Goal: Task Accomplishment & Management: Manage account settings

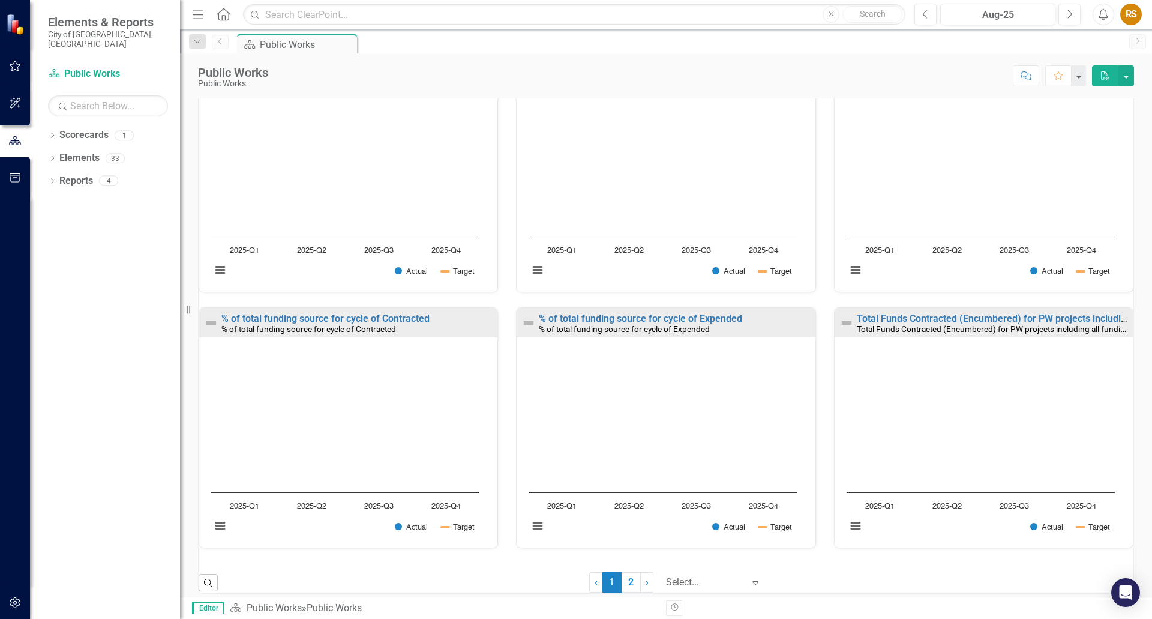
scroll to position [713, 0]
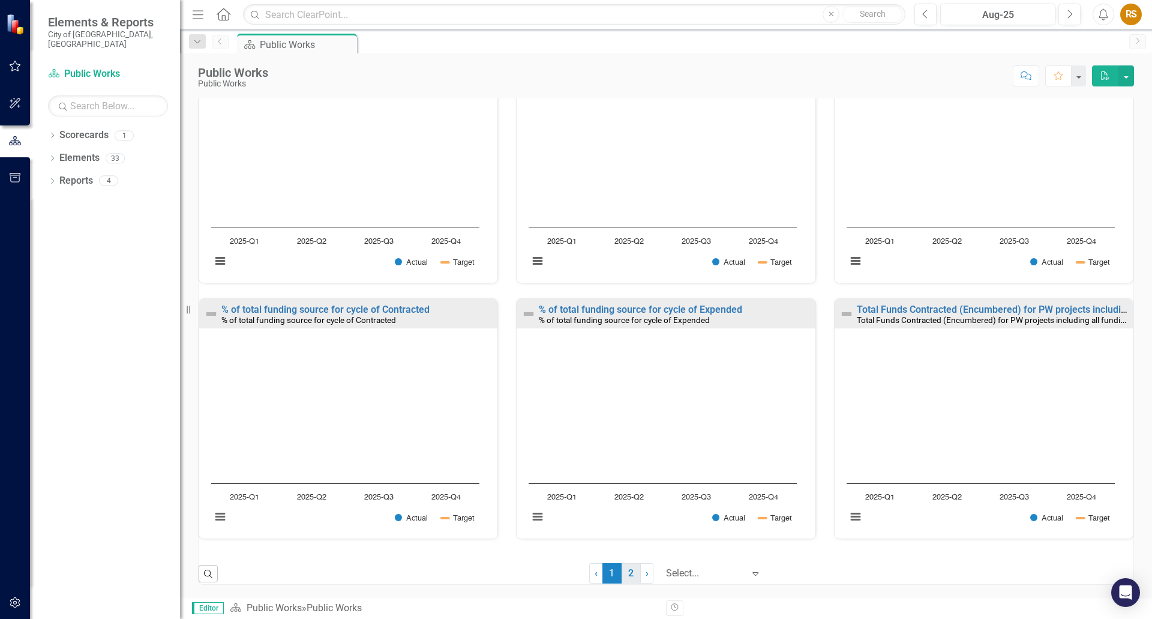
click at [622, 569] on link "2" at bounding box center [631, 573] width 19 height 20
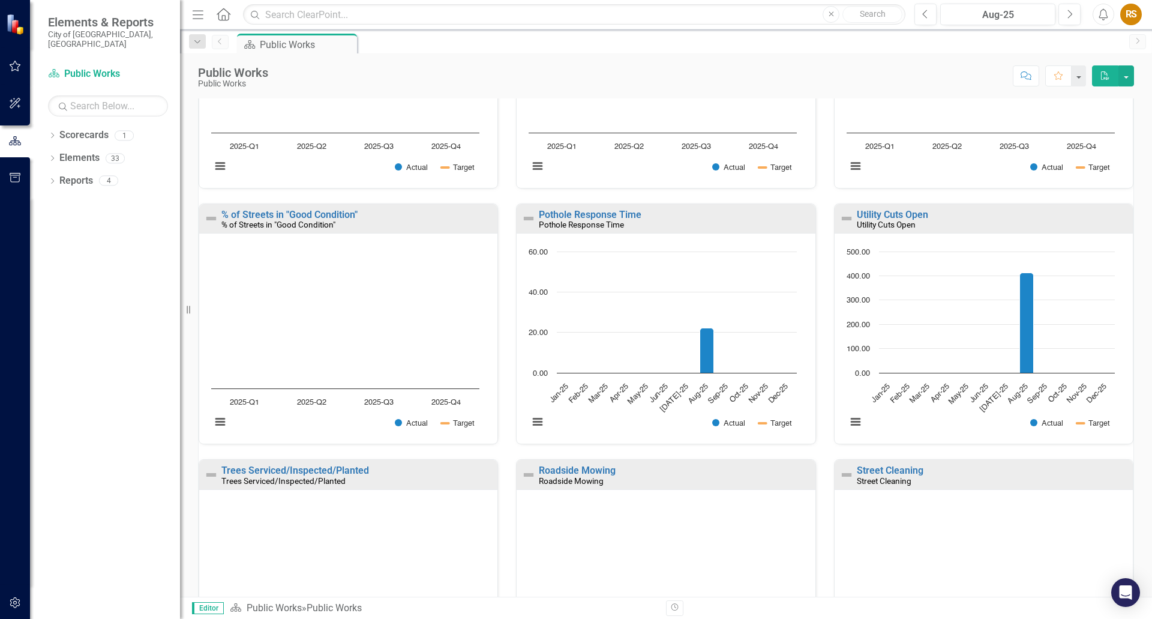
scroll to position [293, 0]
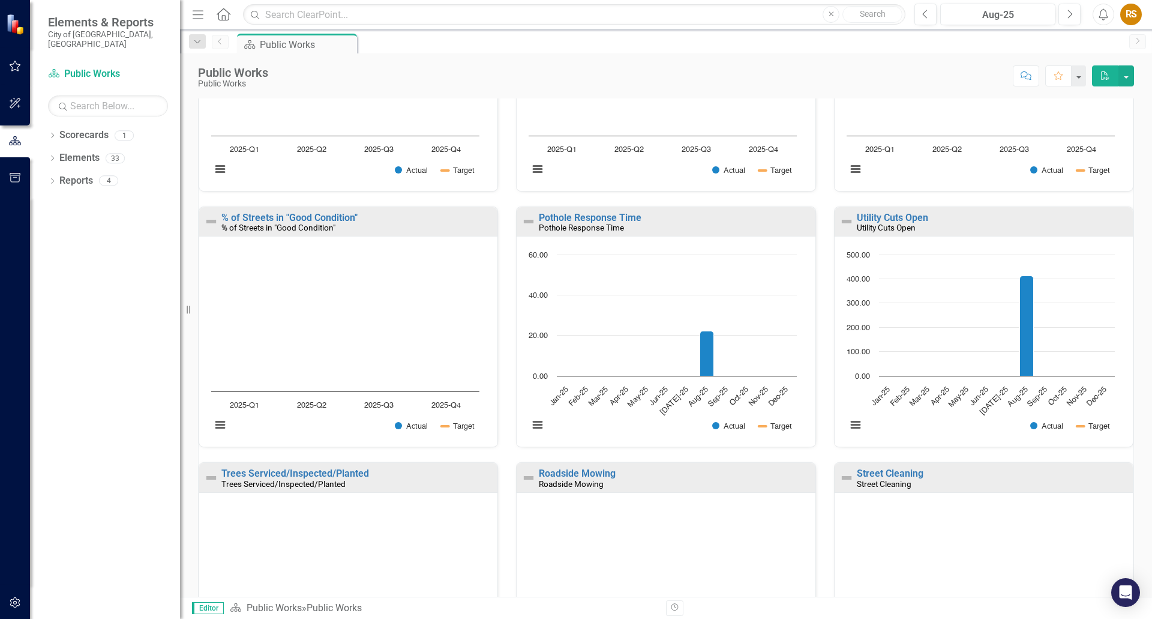
drag, startPoint x: 938, startPoint y: 237, endPoint x: 937, endPoint y: 258, distance: 21.0
click at [938, 237] on div "Loading... Chart Combination chart with 2 data series. Utility Cuts Open (Chart…" at bounding box center [984, 341] width 298 height 211
click at [938, 264] on rect "Interactive chart" at bounding box center [981, 345] width 280 height 195
click at [950, 390] on text "May-25" at bounding box center [958, 396] width 23 height 23
click at [847, 425] on button "View chart menu, Chart" at bounding box center [855, 424] width 17 height 17
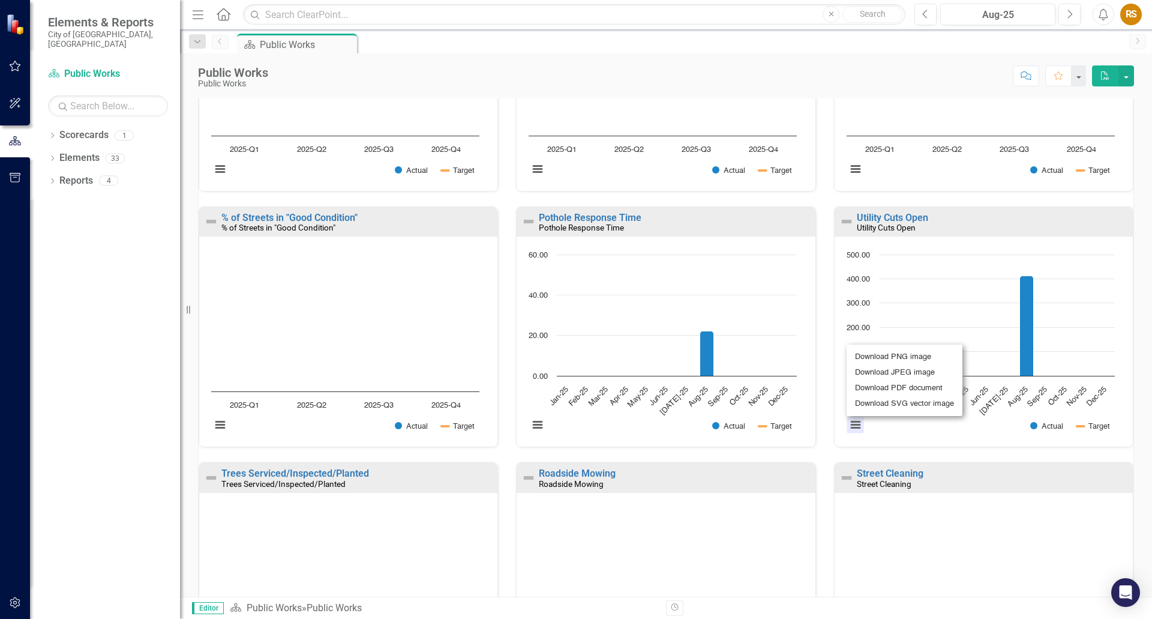
click at [1006, 390] on text "Aug-25" at bounding box center [1017, 396] width 23 height 23
click at [896, 217] on link "Utility Cuts Open" at bounding box center [892, 217] width 71 height 11
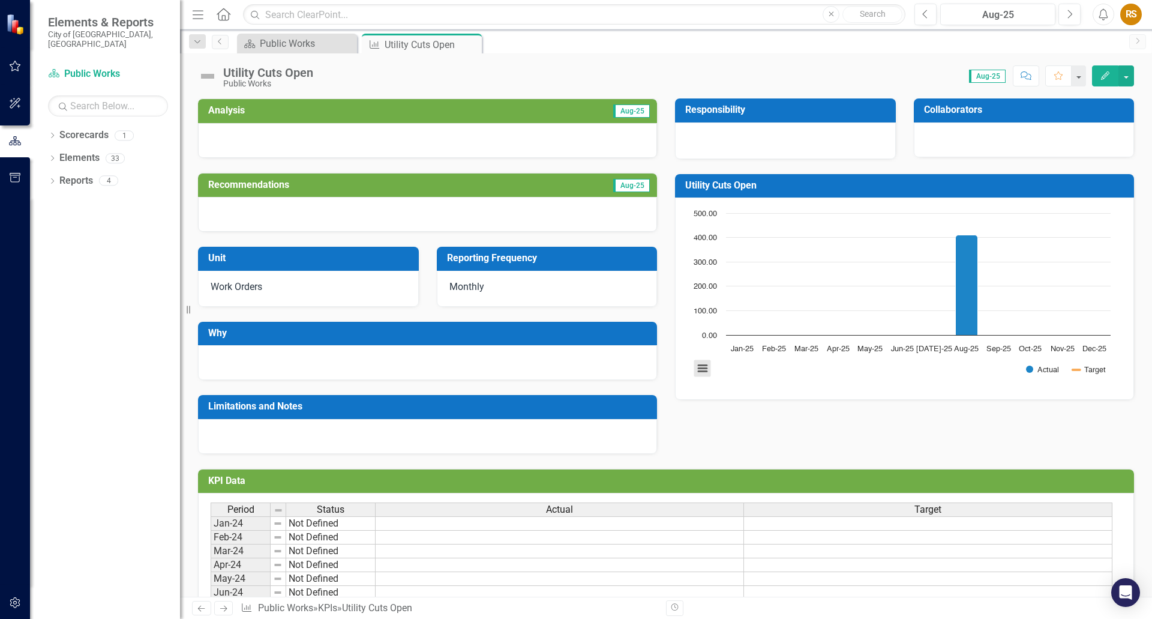
click at [697, 366] on button "View chart menu, Chart" at bounding box center [702, 368] width 17 height 17
click at [787, 449] on div "Analysis Aug-25 Recommendations Aug-25 Unit Work Orders Reporting Frequency Mon…" at bounding box center [666, 268] width 954 height 370
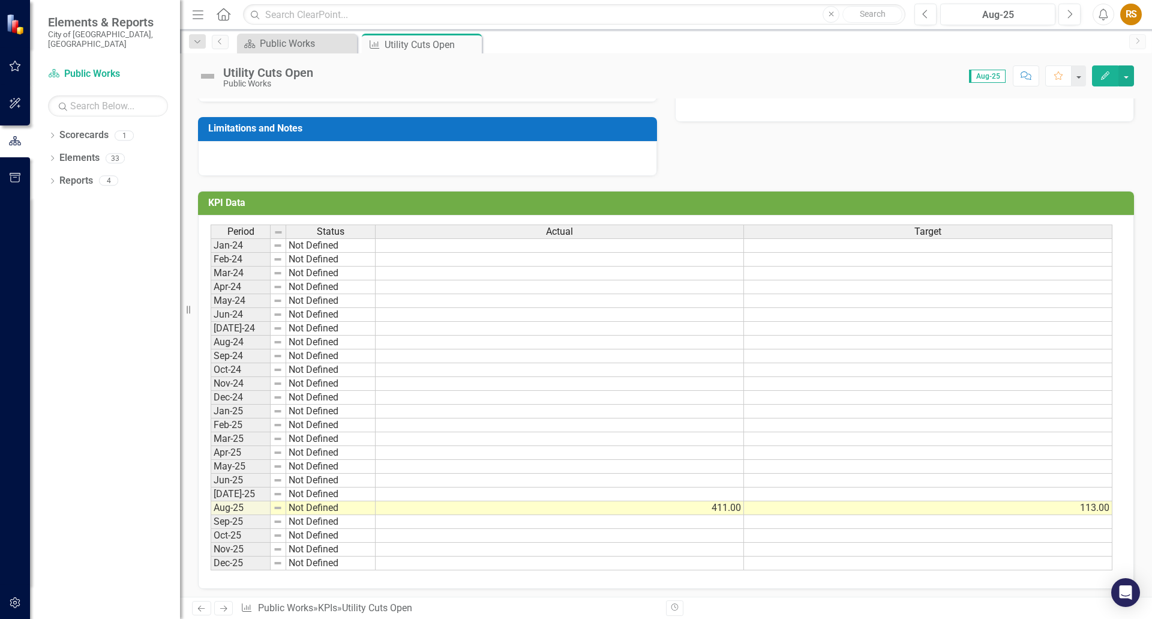
scroll to position [282, 0]
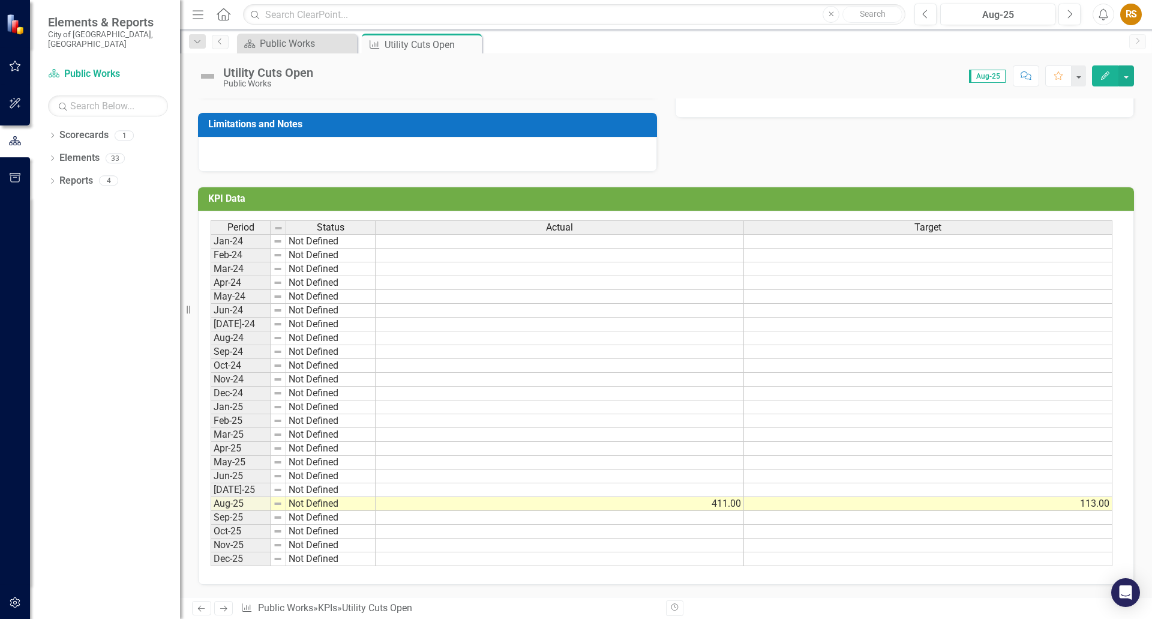
click at [1092, 508] on td "113.00" at bounding box center [928, 504] width 368 height 14
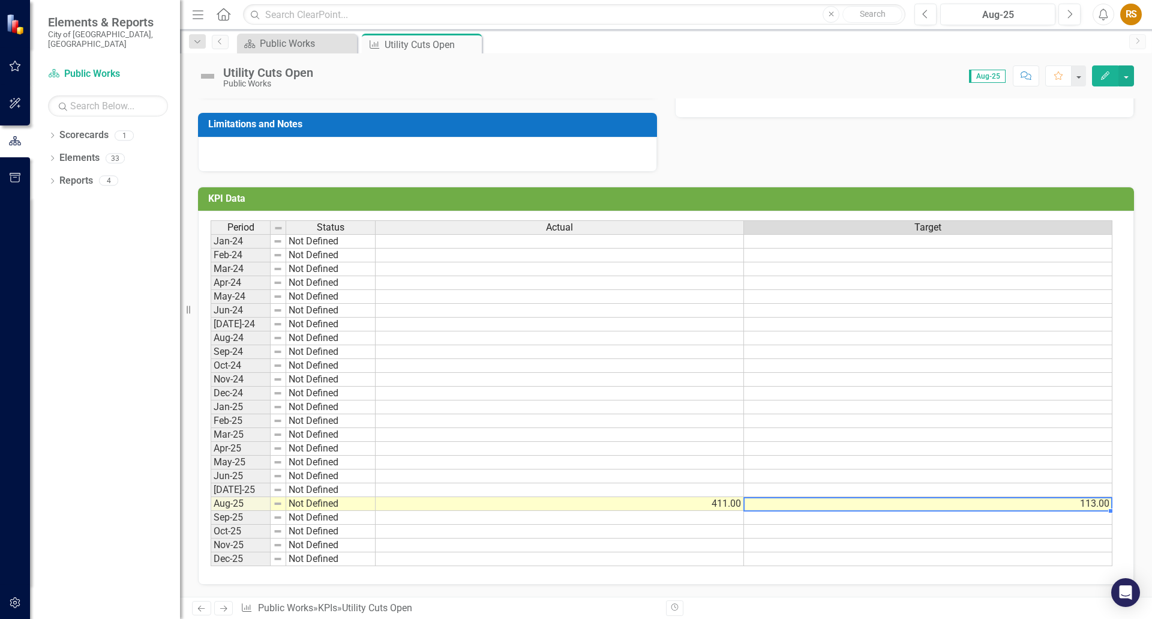
click at [1092, 508] on td "113.00" at bounding box center [928, 504] width 368 height 14
click at [1085, 505] on td "113.00" at bounding box center [928, 504] width 368 height 14
click at [1078, 505] on td "113.00" at bounding box center [928, 504] width 368 height 14
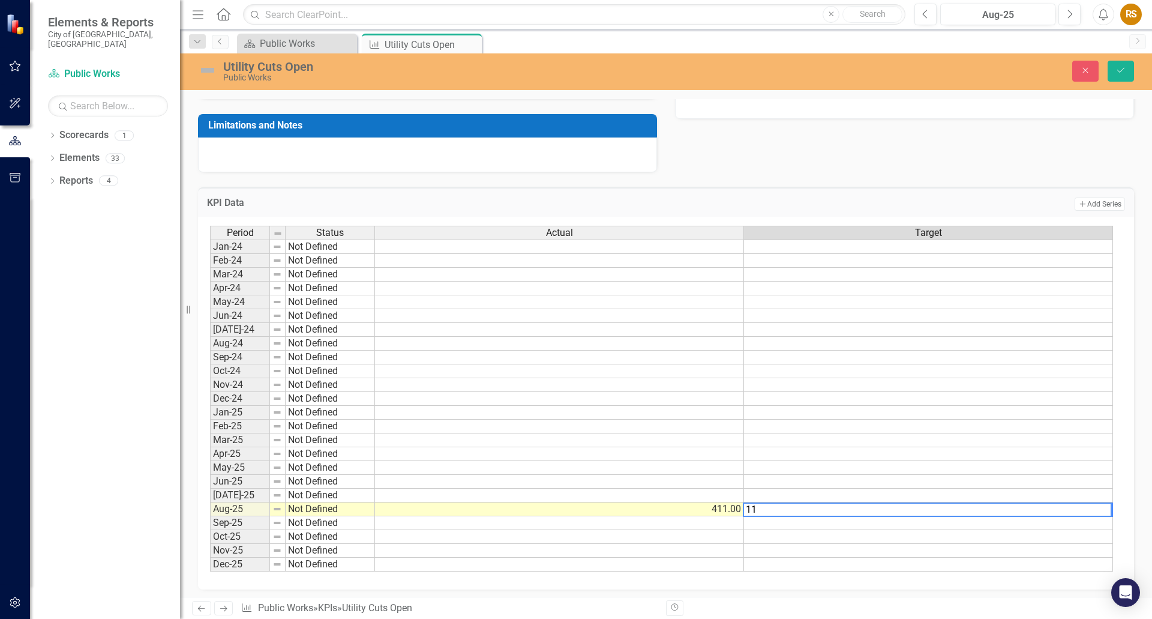
type textarea "1"
click at [1012, 431] on td at bounding box center [928, 426] width 369 height 14
type textarea "N"
click at [57, 125] on div "Dropdown Scorecards 1" at bounding box center [114, 136] width 132 height 23
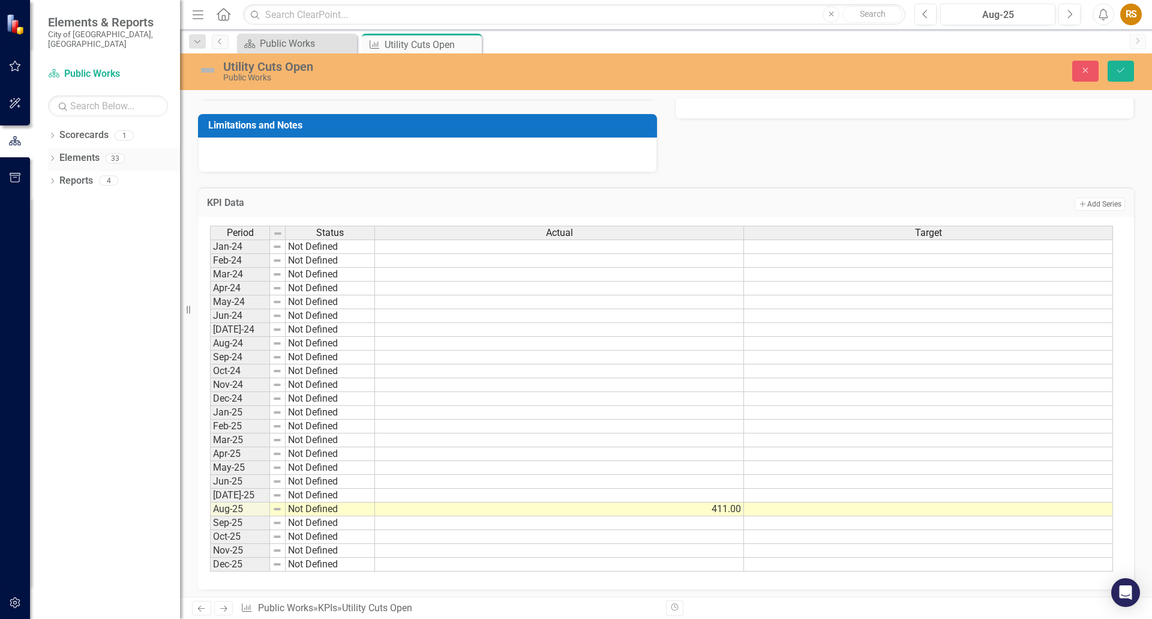
click at [55, 156] on icon "Dropdown" at bounding box center [52, 159] width 8 height 7
click at [54, 154] on icon "Dropdown" at bounding box center [50, 158] width 7 height 8
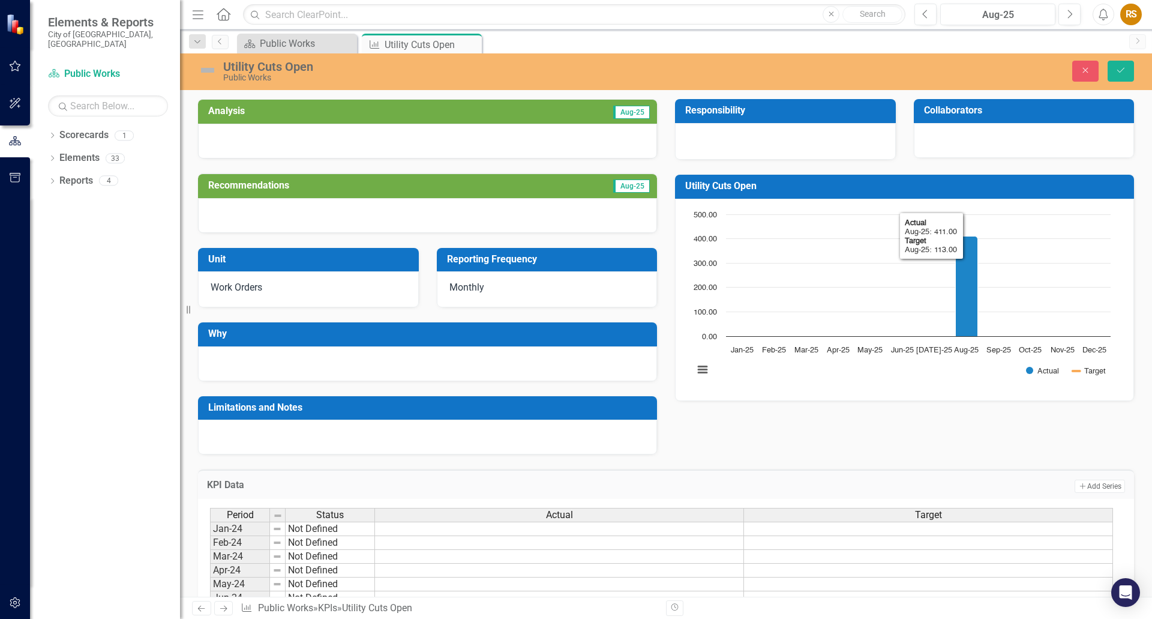
scroll to position [286, 0]
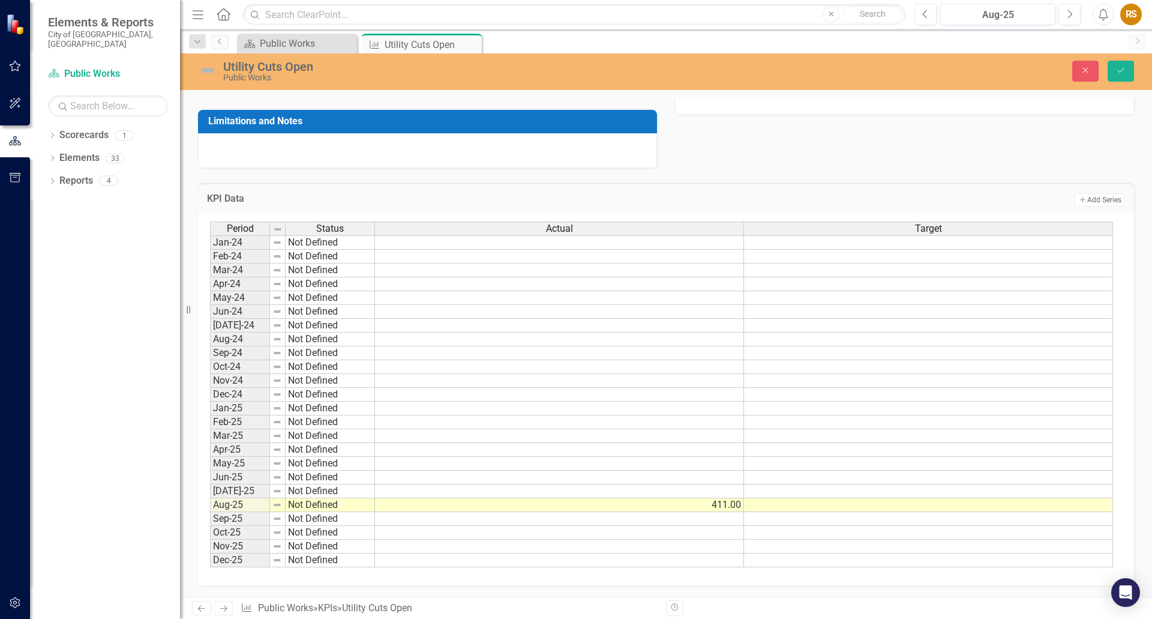
click at [1019, 500] on td at bounding box center [928, 505] width 369 height 14
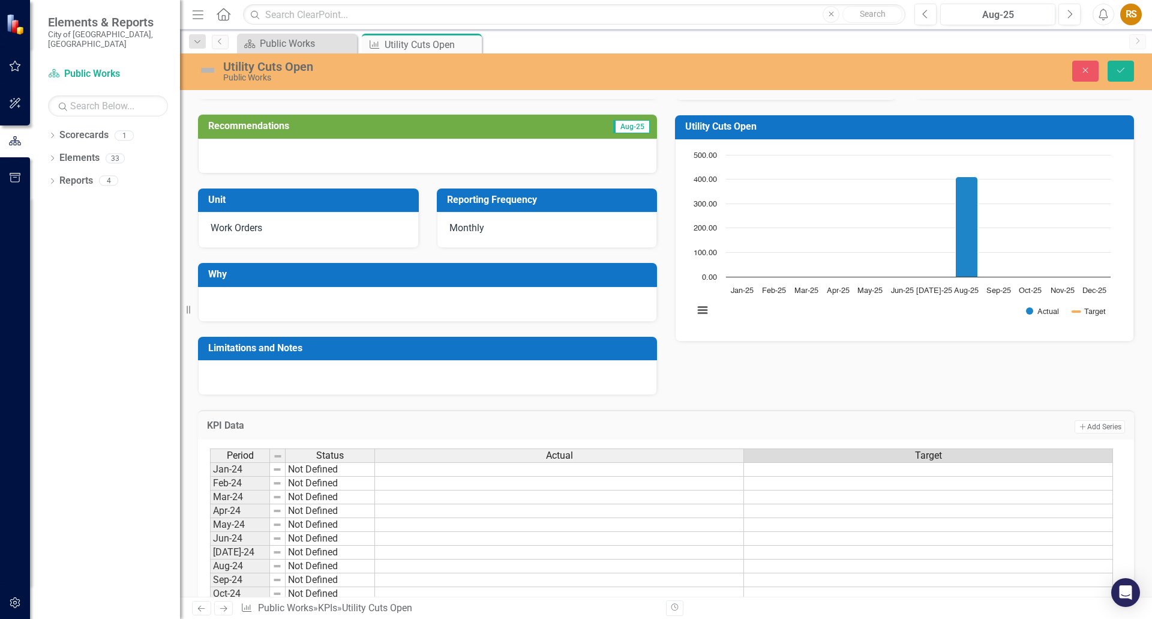
scroll to position [0, 0]
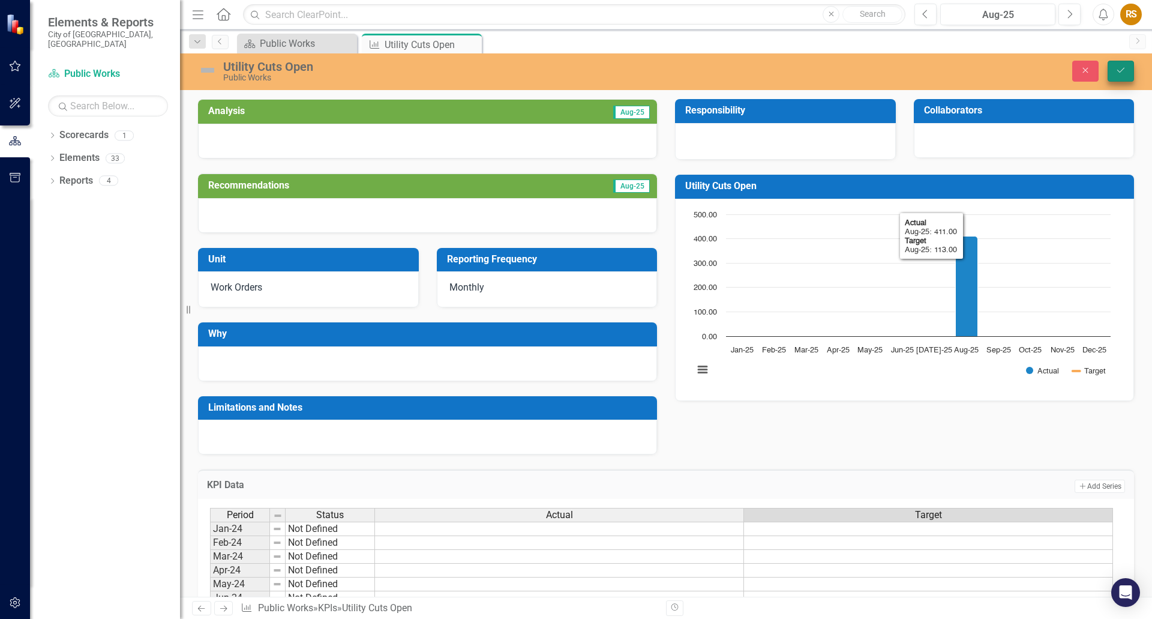
type textarea "113"
click at [1111, 68] on button "Save" at bounding box center [1121, 71] width 26 height 21
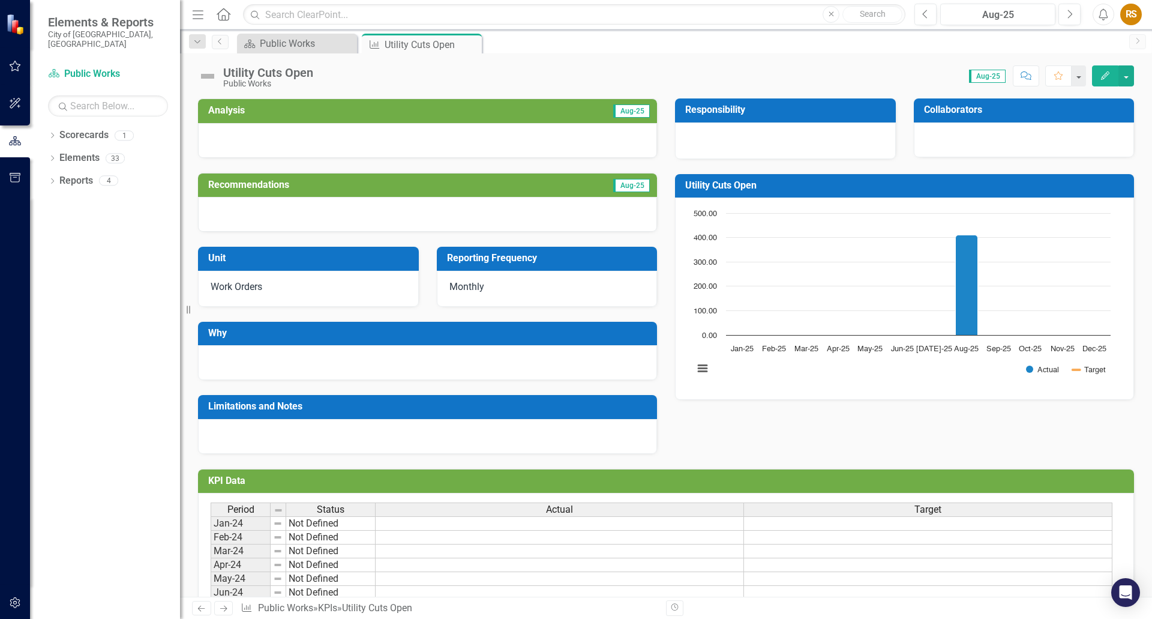
click at [1102, 76] on icon "Edit" at bounding box center [1105, 75] width 11 height 8
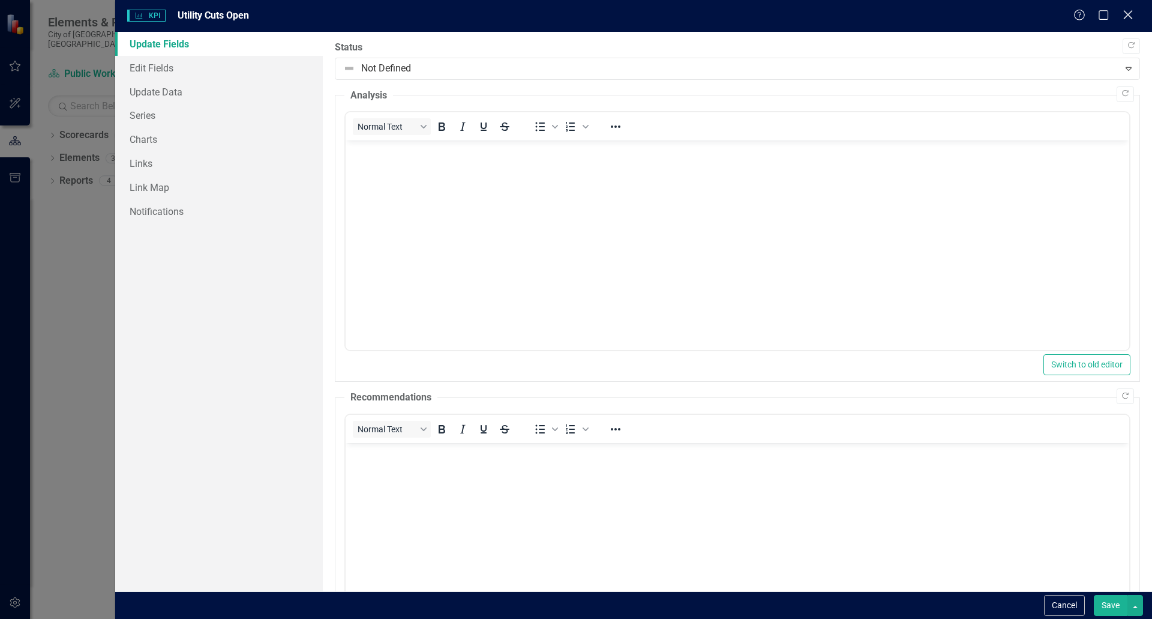
click at [1126, 12] on icon "Close" at bounding box center [1127, 14] width 15 height 11
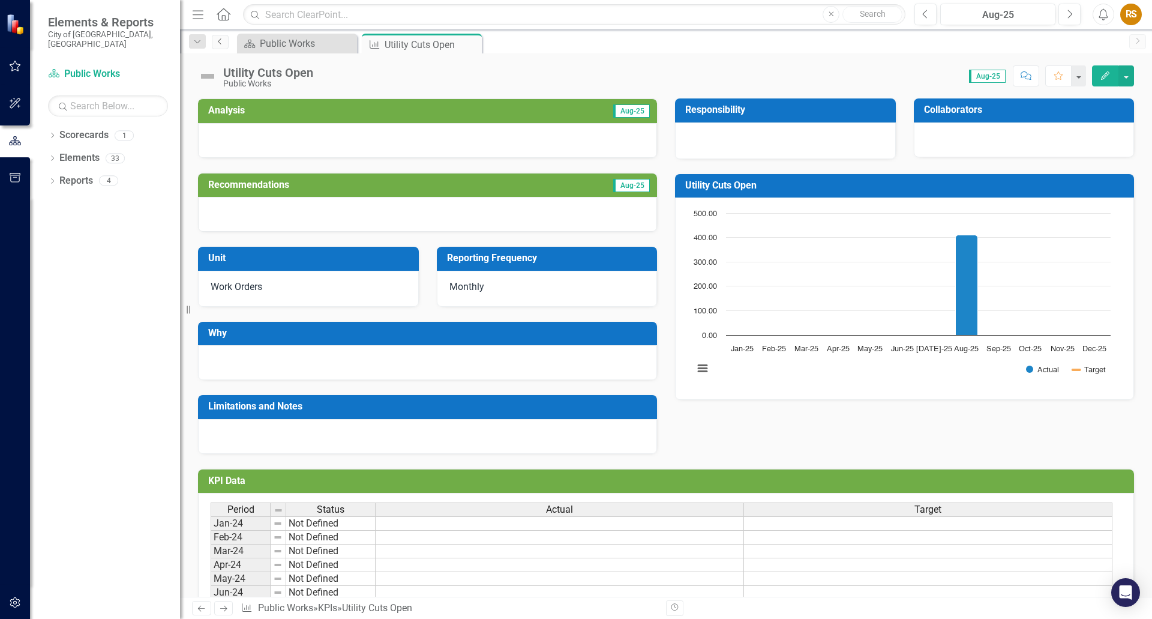
click at [222, 38] on icon "Previous" at bounding box center [220, 41] width 10 height 7
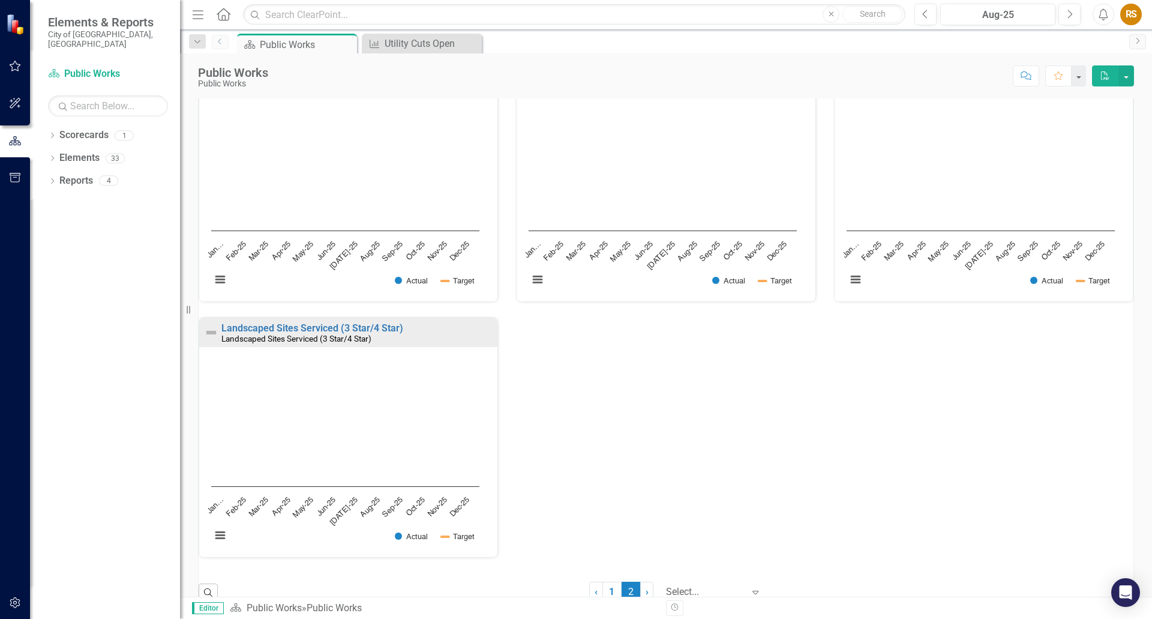
scroll to position [713, 0]
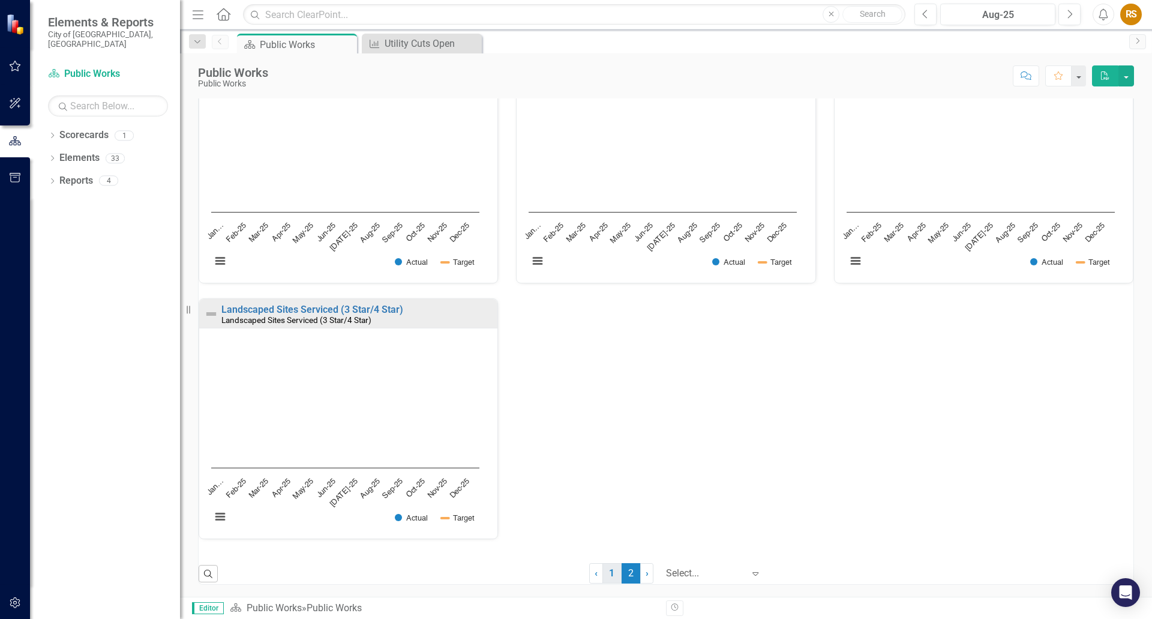
click at [602, 574] on link "1" at bounding box center [611, 573] width 19 height 20
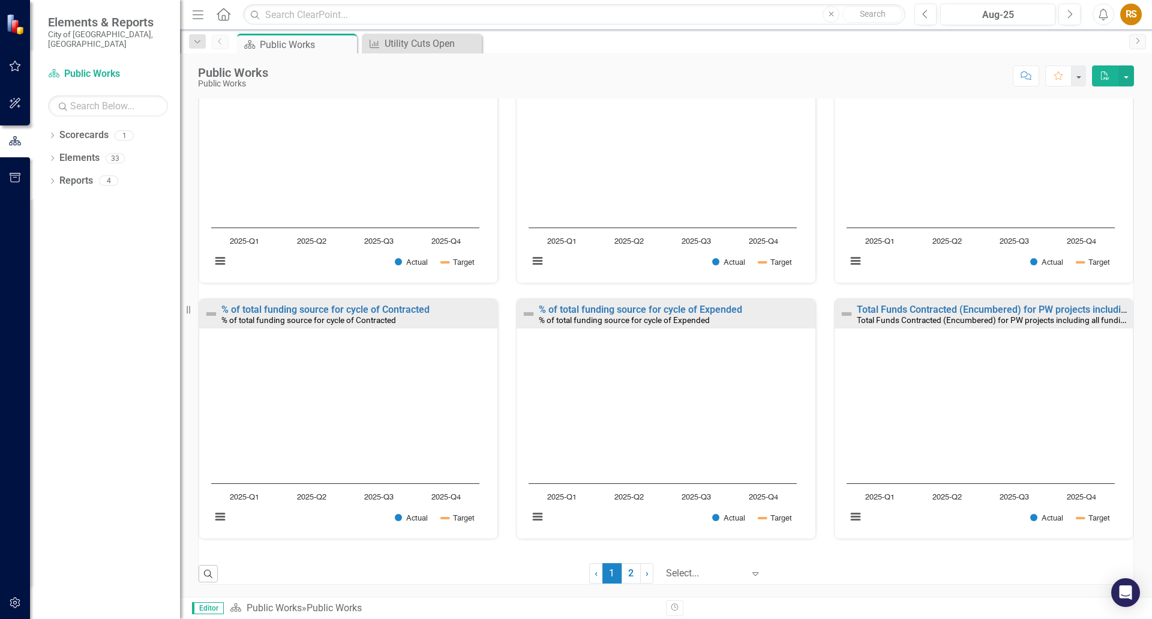
scroll to position [0, 0]
click at [623, 572] on link "2" at bounding box center [631, 573] width 19 height 20
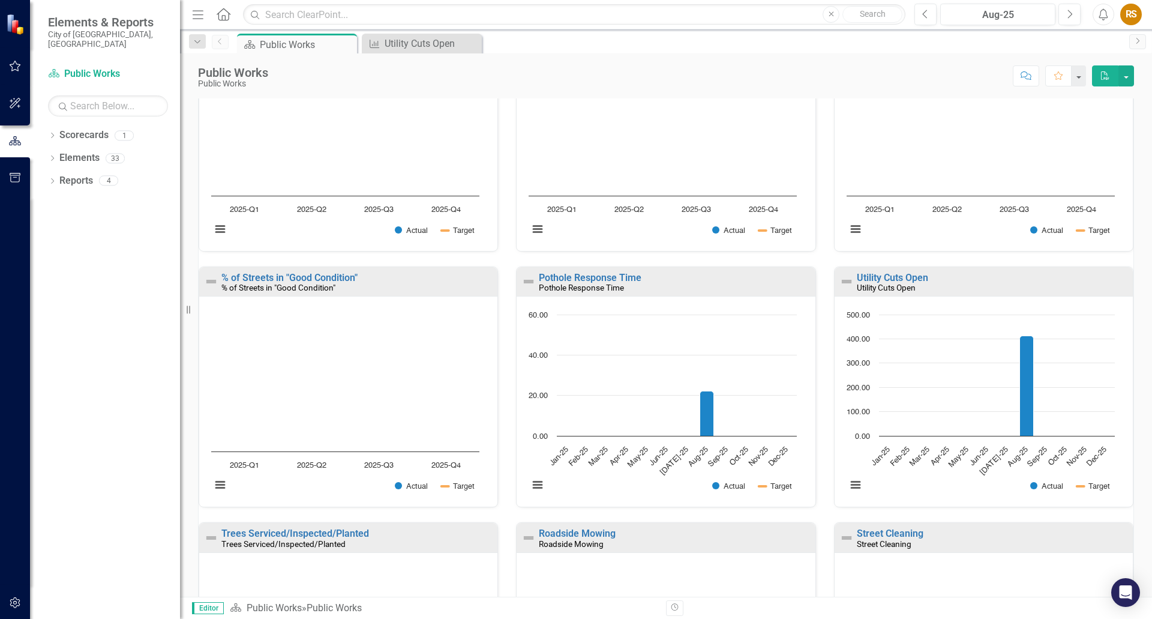
scroll to position [233, 0]
click at [536, 491] on button "View chart menu, Chart" at bounding box center [537, 485] width 17 height 17
click at [613, 496] on rect "Interactive chart" at bounding box center [663, 406] width 280 height 195
click at [527, 275] on img at bounding box center [528, 282] width 14 height 14
click at [1082, 83] on button "button" at bounding box center [1078, 75] width 16 height 21
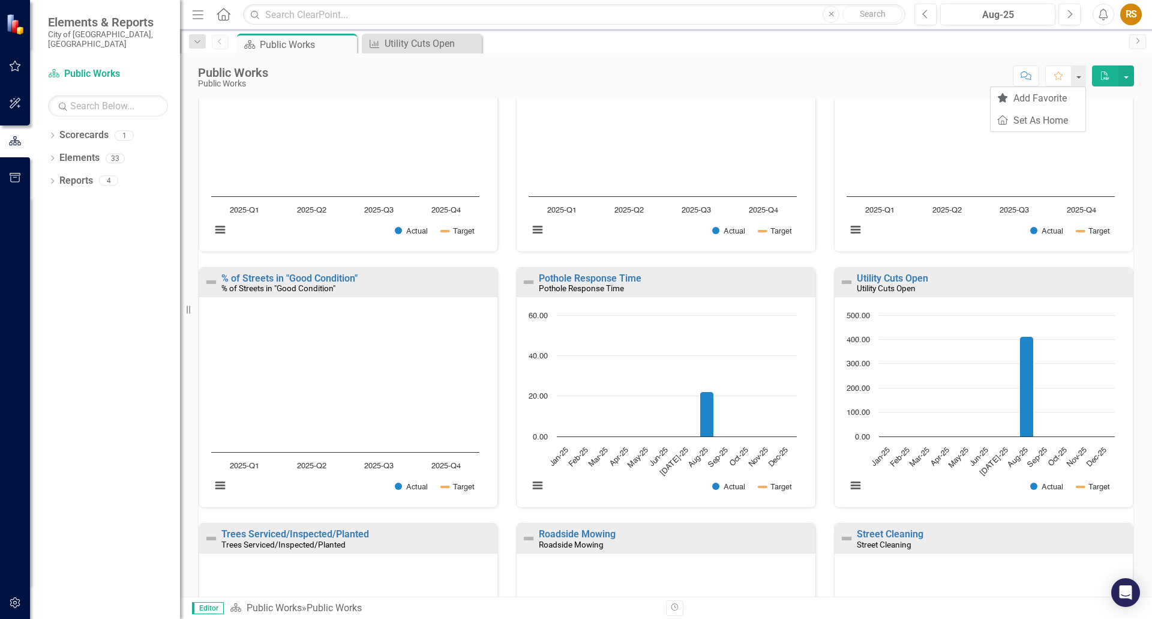
click at [795, 55] on div "Public Works Public Works Score: N/A Aug-25 Completed Comment Favorite PDF" at bounding box center [666, 71] width 972 height 36
click at [557, 277] on link "Pothole Response Time" at bounding box center [590, 277] width 103 height 11
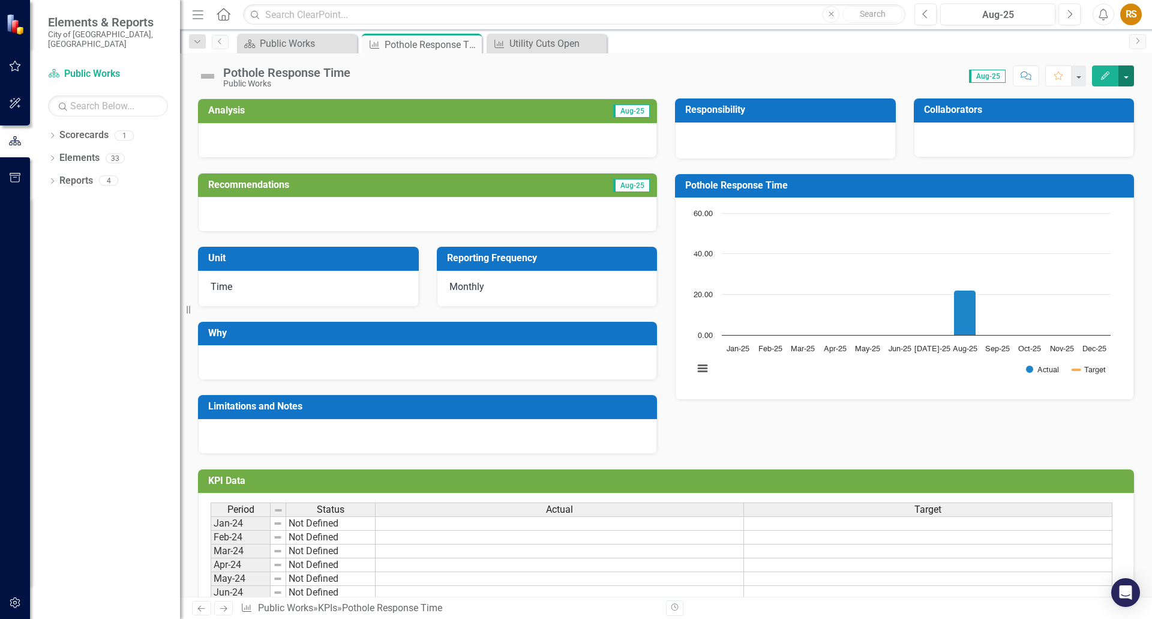
click at [1126, 80] on button "button" at bounding box center [1126, 75] width 16 height 21
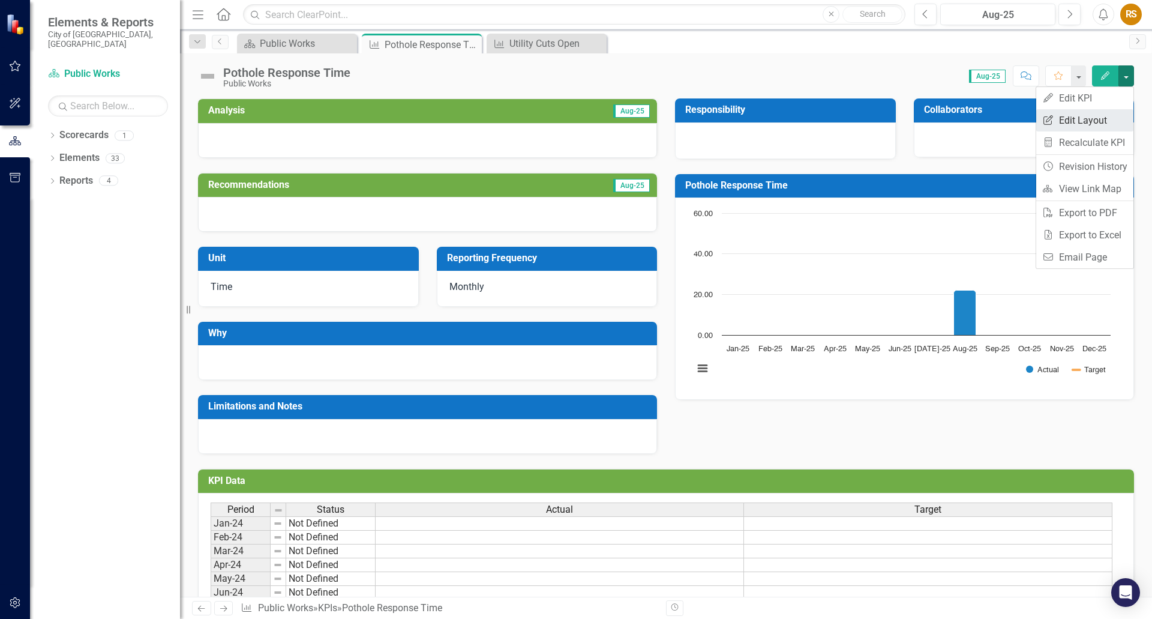
click at [1090, 115] on link "Edit Report Edit Layout" at bounding box center [1084, 120] width 97 height 22
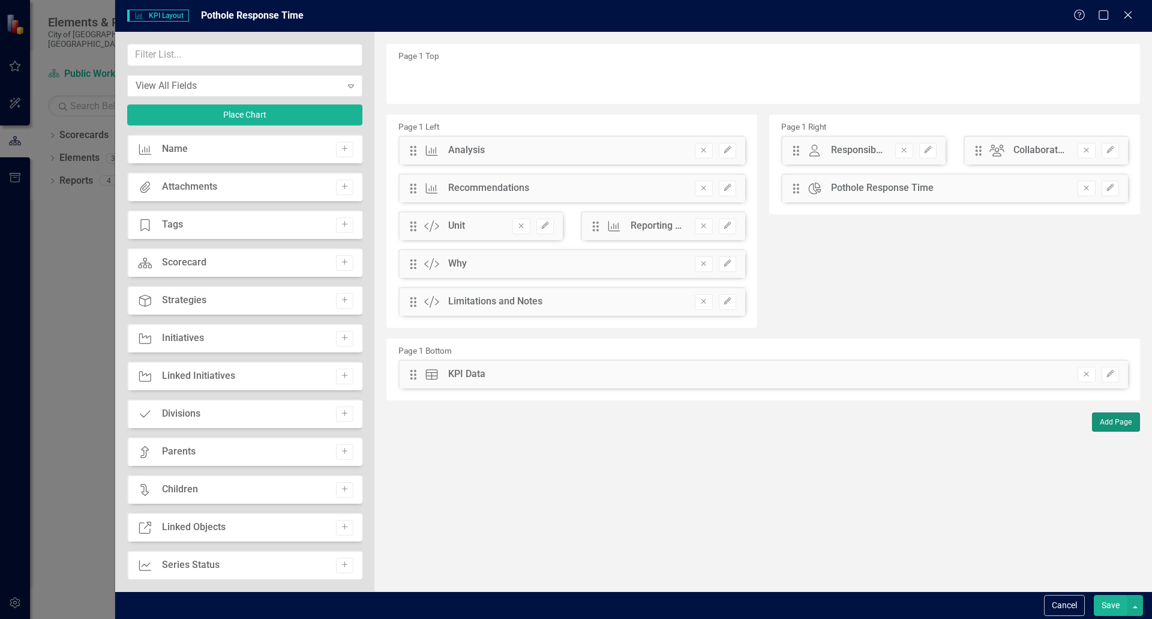
click at [1105, 425] on button "Add Page" at bounding box center [1116, 421] width 48 height 19
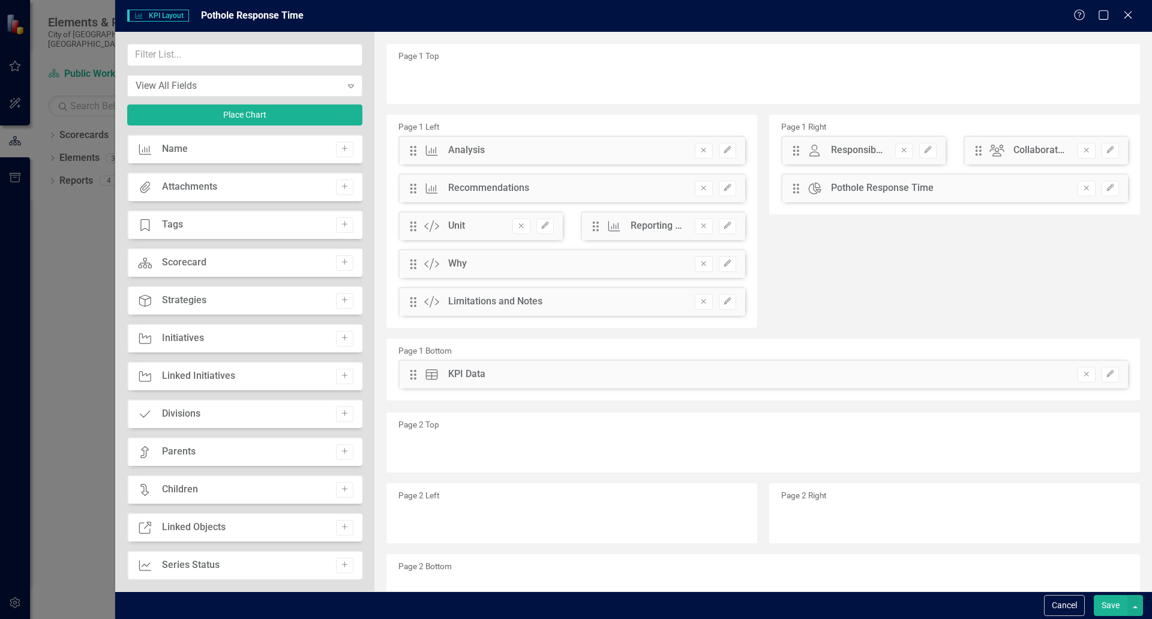
scroll to position [57, 0]
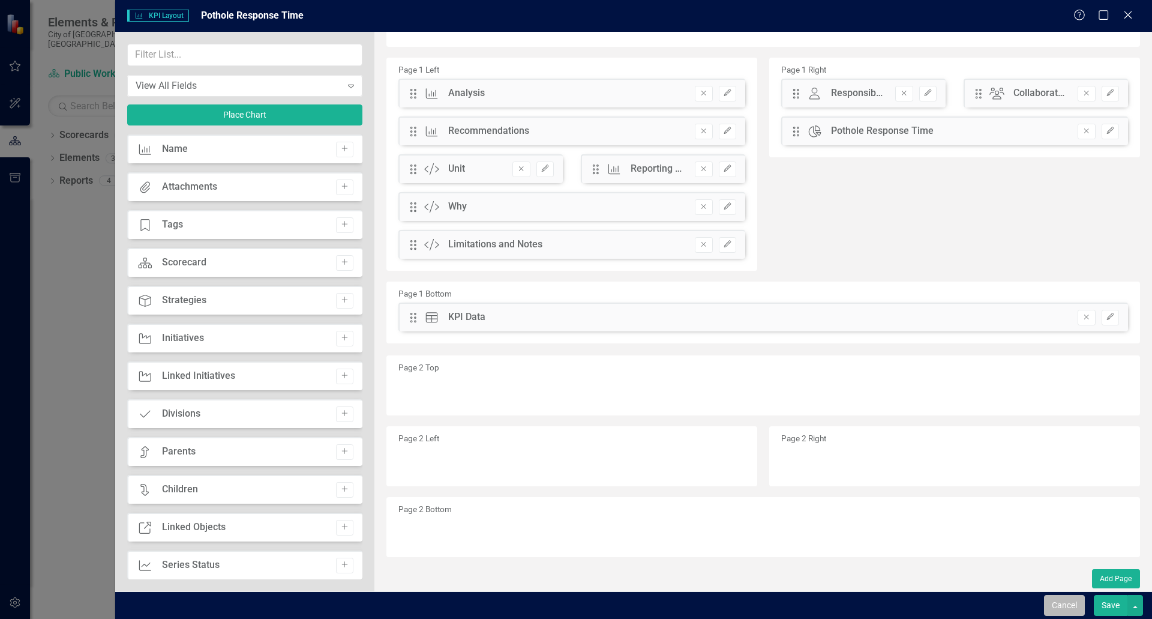
click at [1066, 598] on button "Cancel" at bounding box center [1064, 605] width 41 height 21
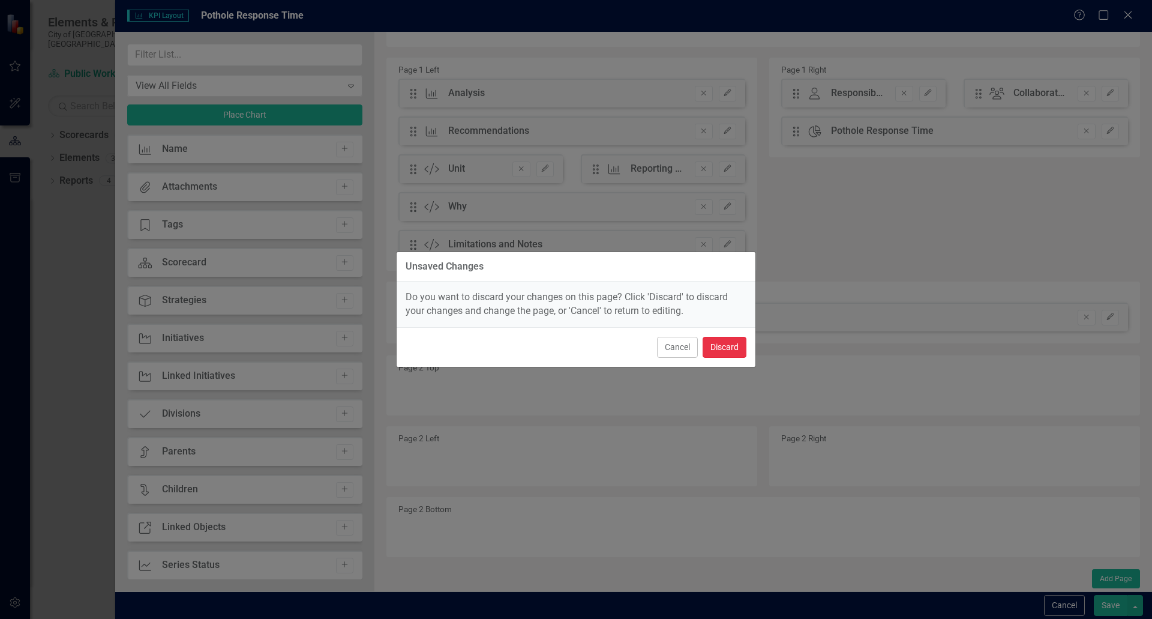
click at [731, 357] on button "Discard" at bounding box center [725, 347] width 44 height 21
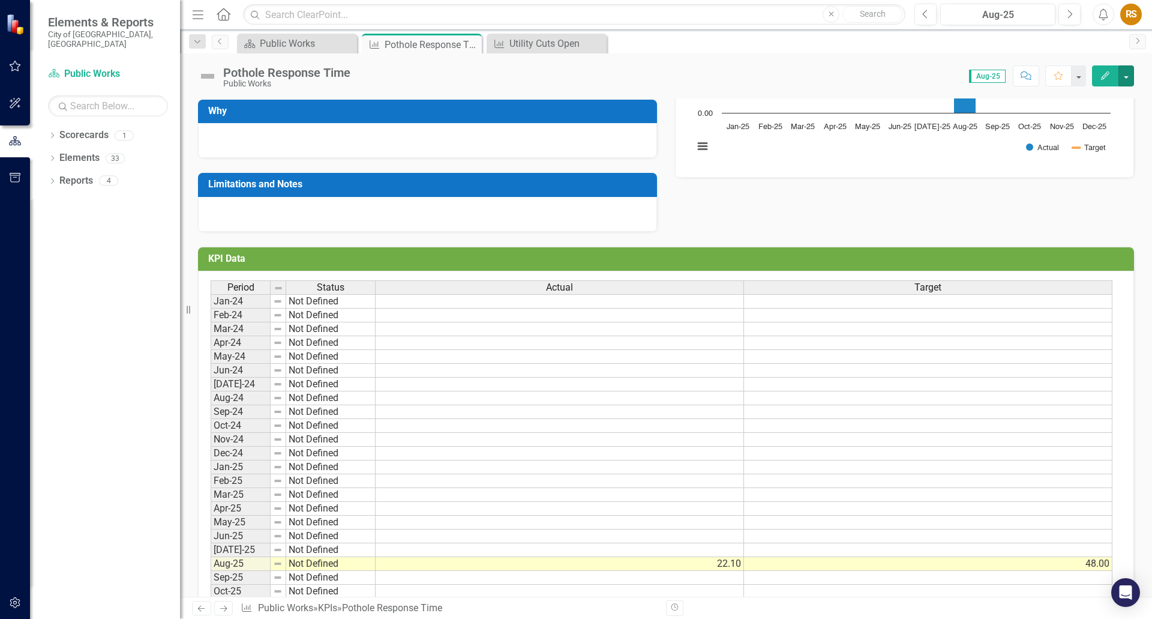
scroll to position [0, 0]
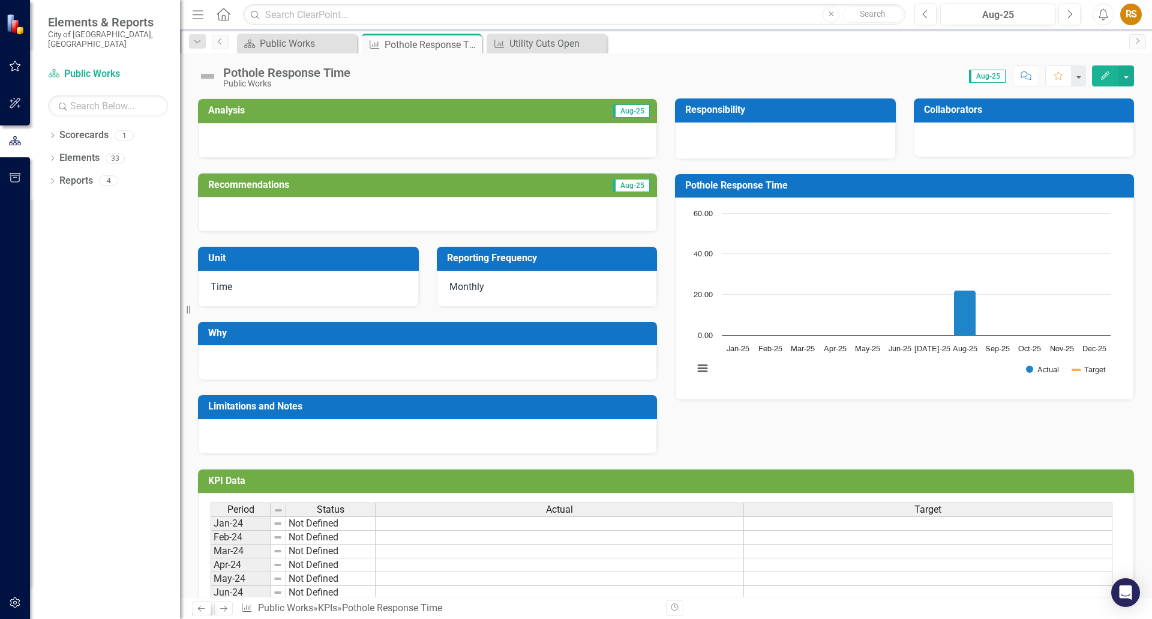
drag, startPoint x: 216, startPoint y: 605, endPoint x: 202, endPoint y: 605, distance: 14.4
click at [216, 605] on link "Next" at bounding box center [223, 608] width 19 height 14
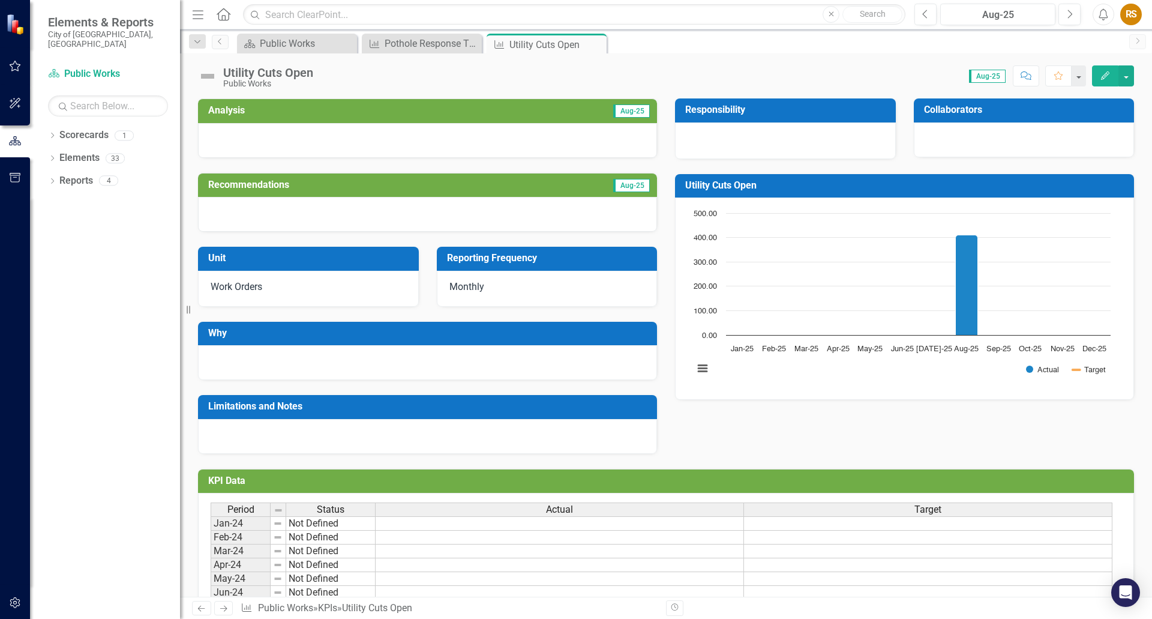
click at [200, 610] on icon at bounding box center [201, 608] width 7 height 6
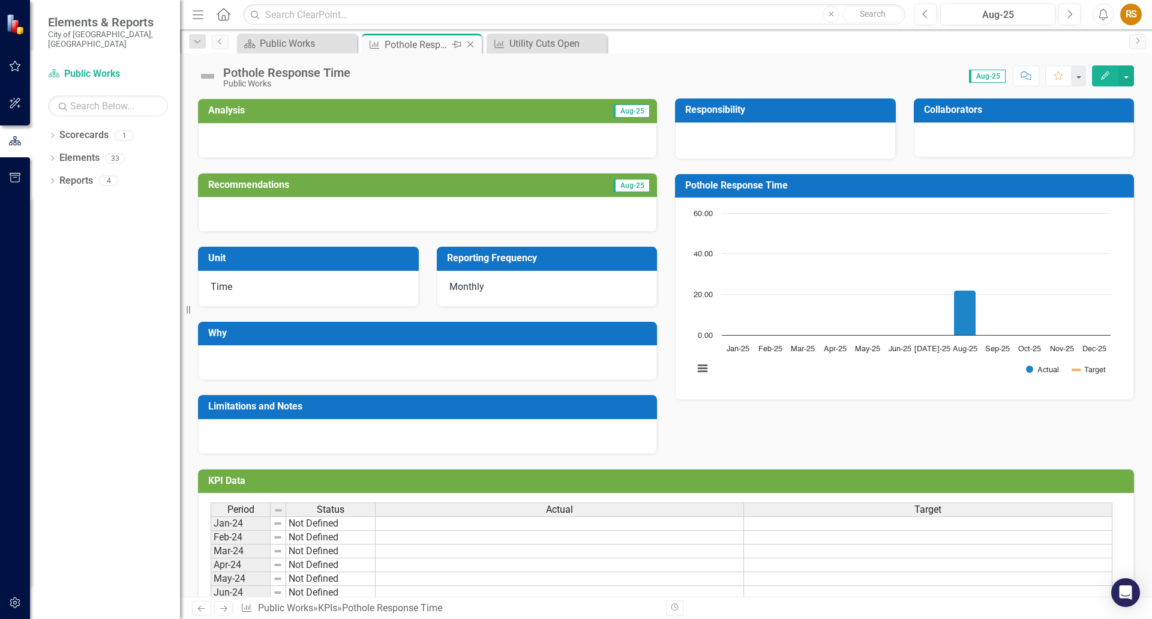
click at [438, 38] on div "Pothole Response Time" at bounding box center [417, 44] width 64 height 15
click at [749, 185] on h3 "Pothole Response Time" at bounding box center [906, 185] width 443 height 11
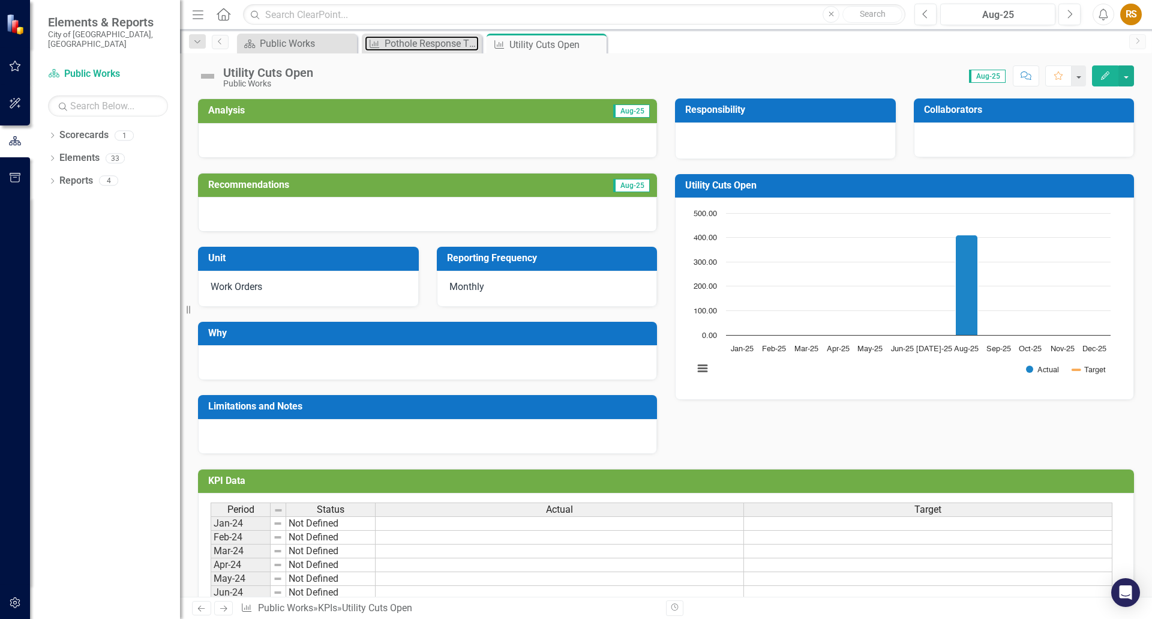
click at [416, 50] on div "Pothole Response Time" at bounding box center [432, 43] width 94 height 15
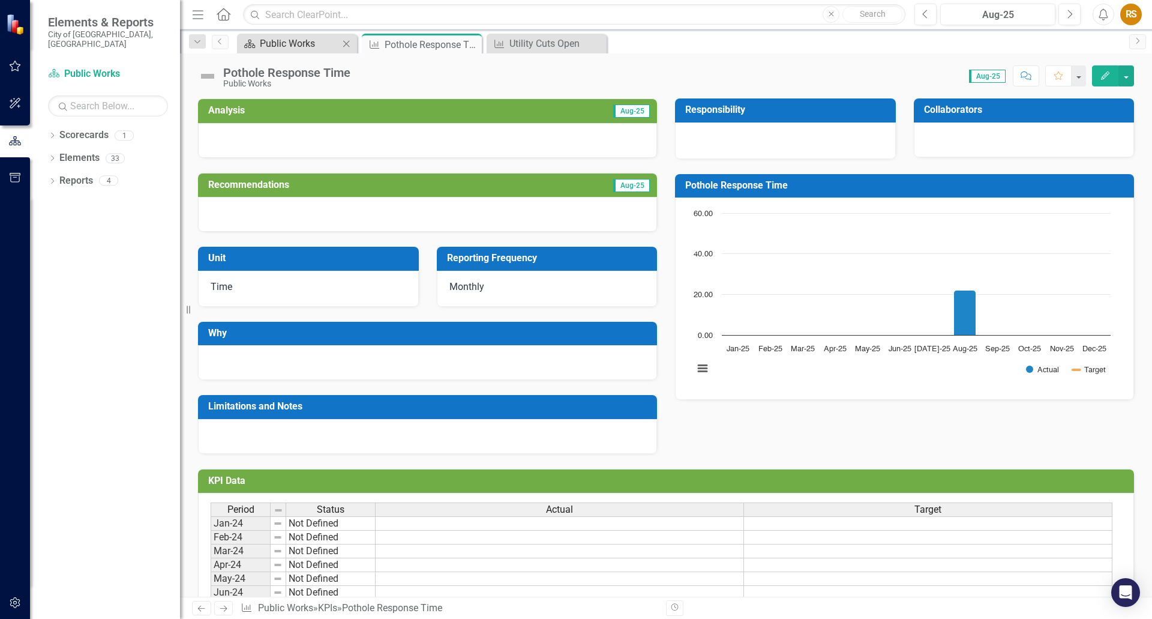
click at [259, 35] on div "Scorecard Public Works Close" at bounding box center [297, 44] width 120 height 20
click at [271, 43] on div "Public Works" at bounding box center [299, 43] width 79 height 15
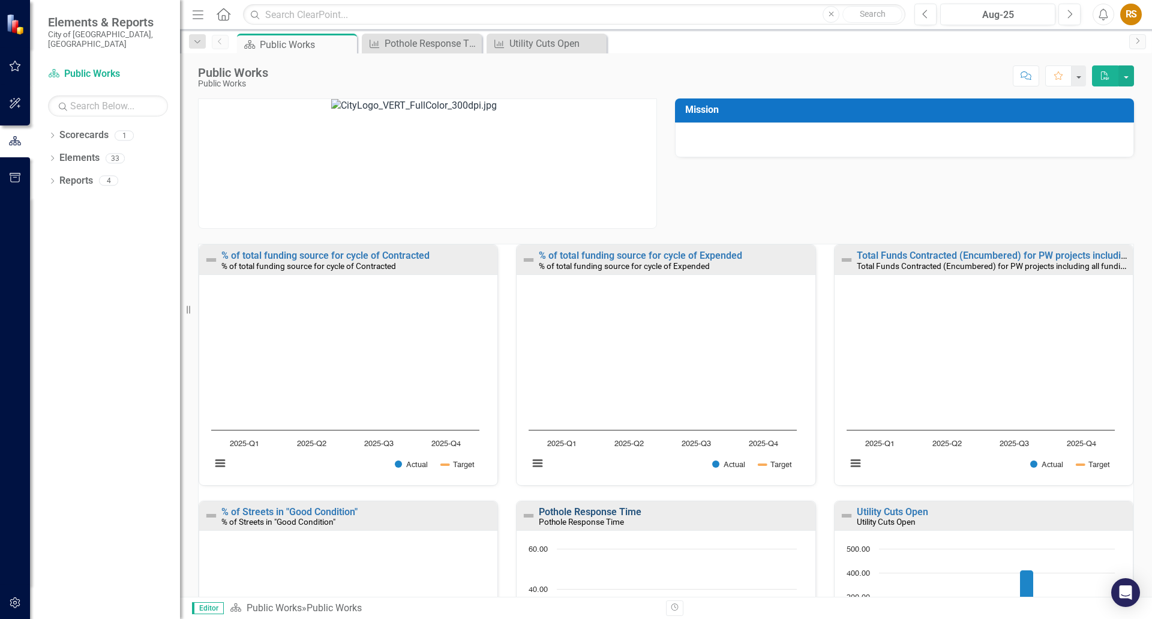
click at [595, 511] on link "Pothole Response Time" at bounding box center [590, 511] width 103 height 11
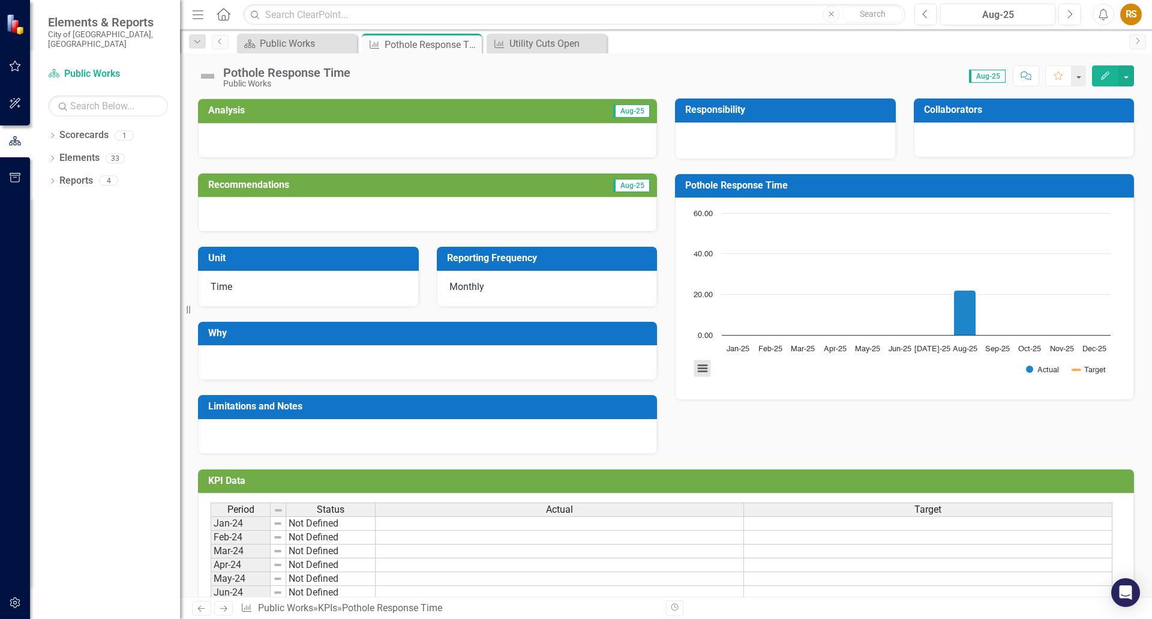
click at [697, 371] on button "View chart menu, Chart" at bounding box center [702, 368] width 17 height 17
click at [815, 374] on div "Download PNG image Download JPEG image Download PDF document Download SVG vecto…" at bounding box center [752, 323] width 150 height 105
click at [55, 156] on icon "Dropdown" at bounding box center [52, 159] width 8 height 7
click at [55, 154] on div "Dropdown" at bounding box center [50, 158] width 10 height 8
click at [560, 46] on div "Utility Cuts Open" at bounding box center [548, 43] width 79 height 15
